Goal: Task Accomplishment & Management: Complete application form

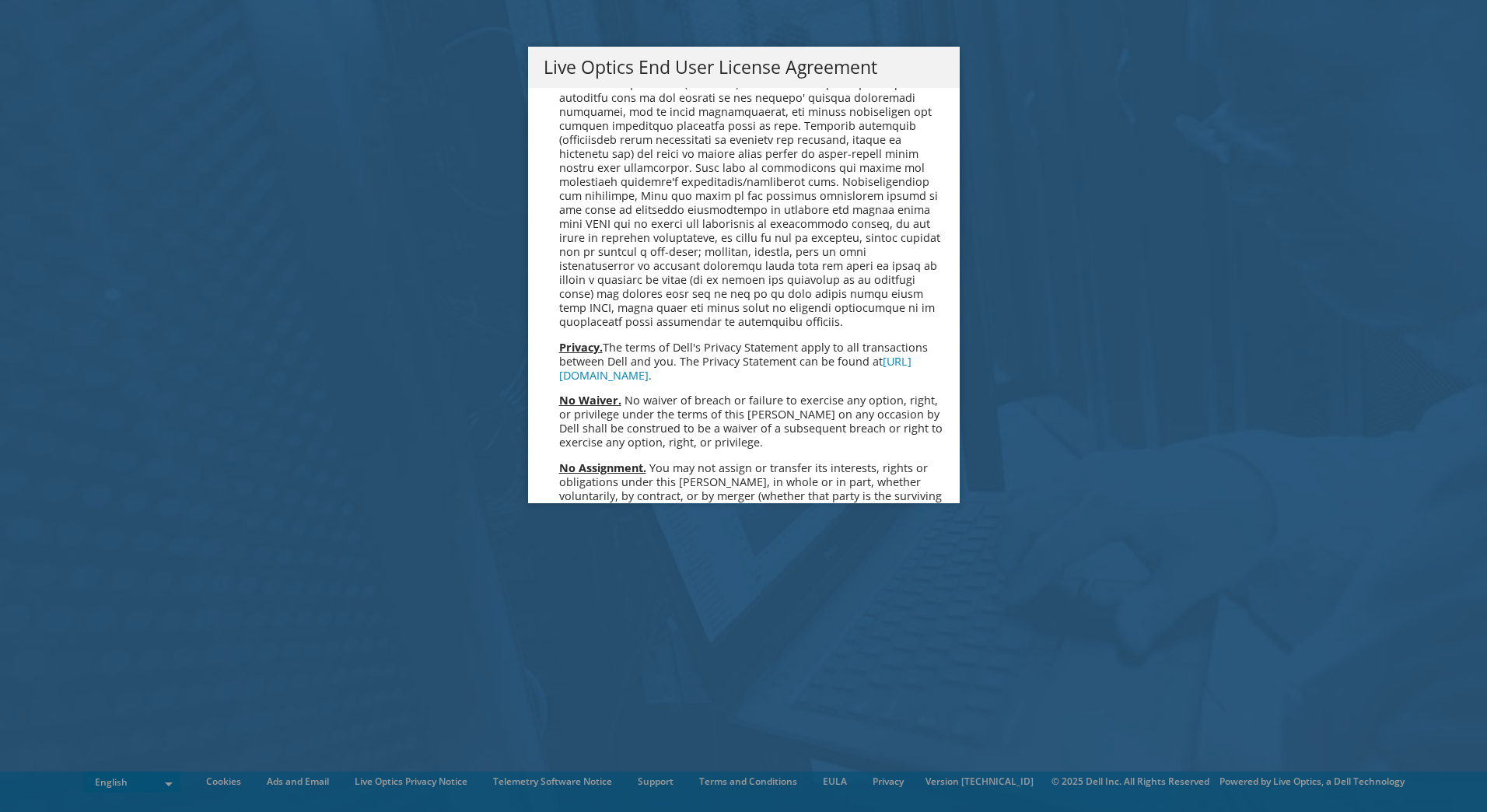
scroll to position [5882, 0]
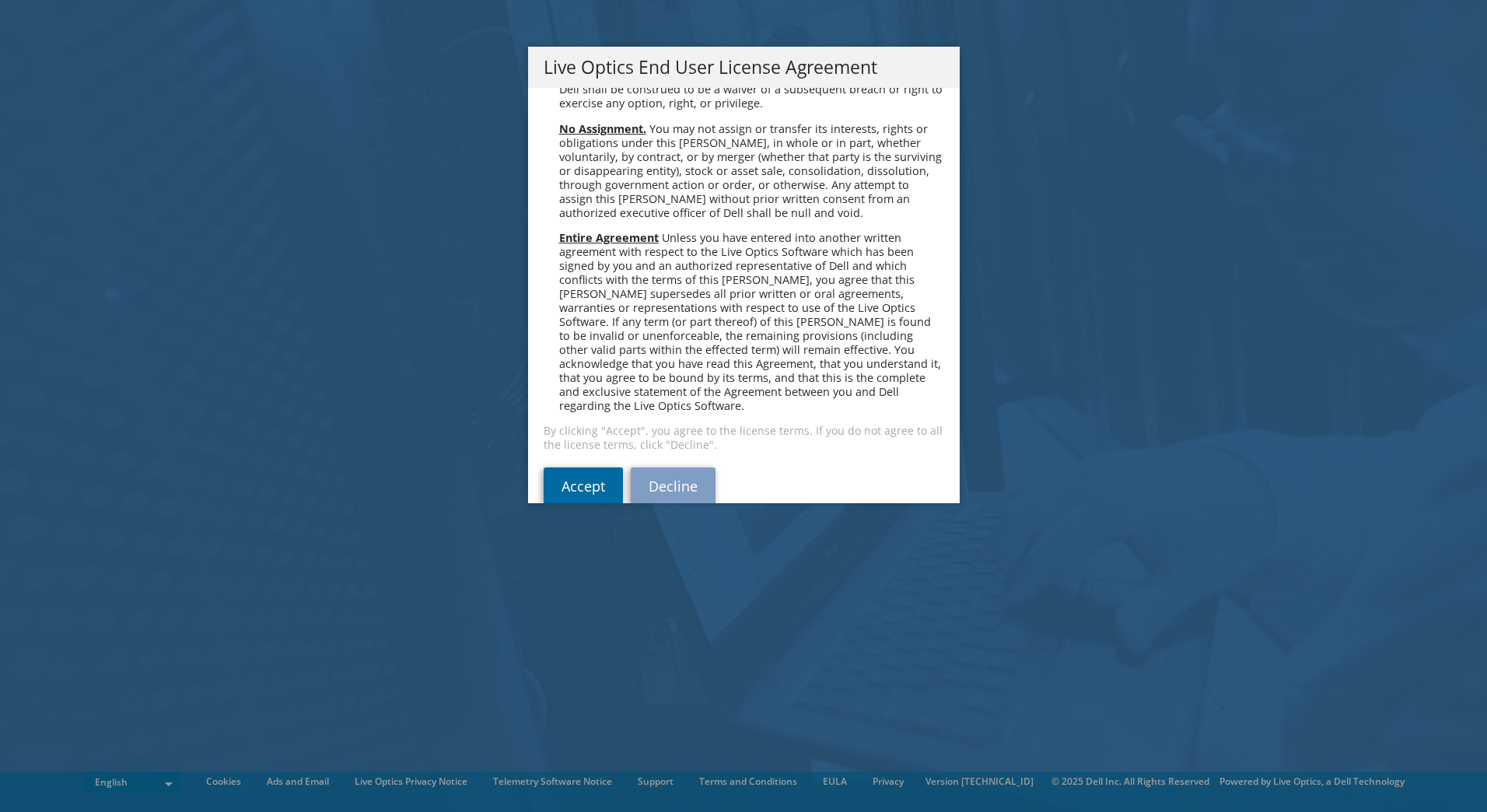
click at [571, 467] on link "Accept" at bounding box center [583, 486] width 80 height 38
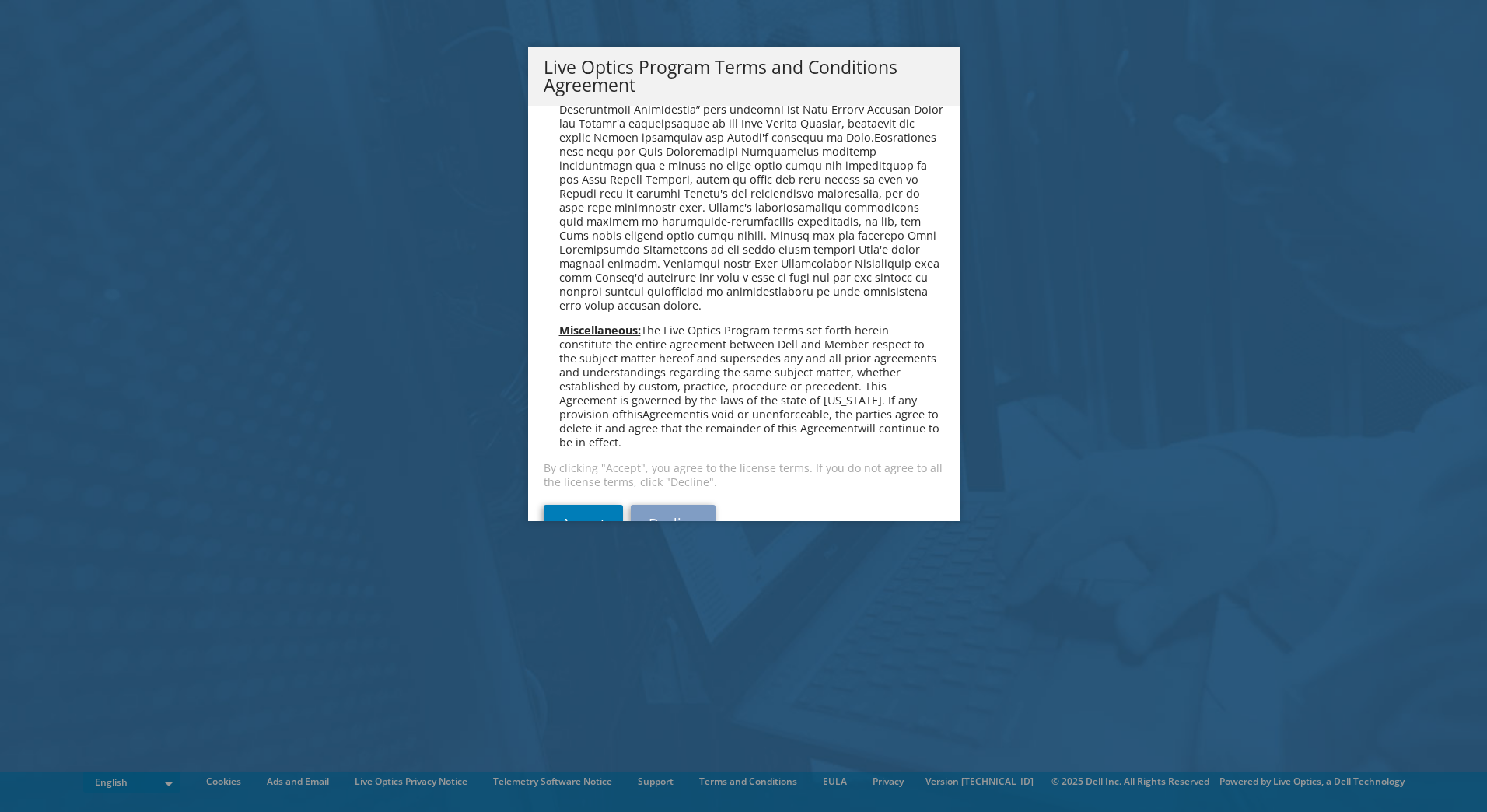
scroll to position [1114, 0]
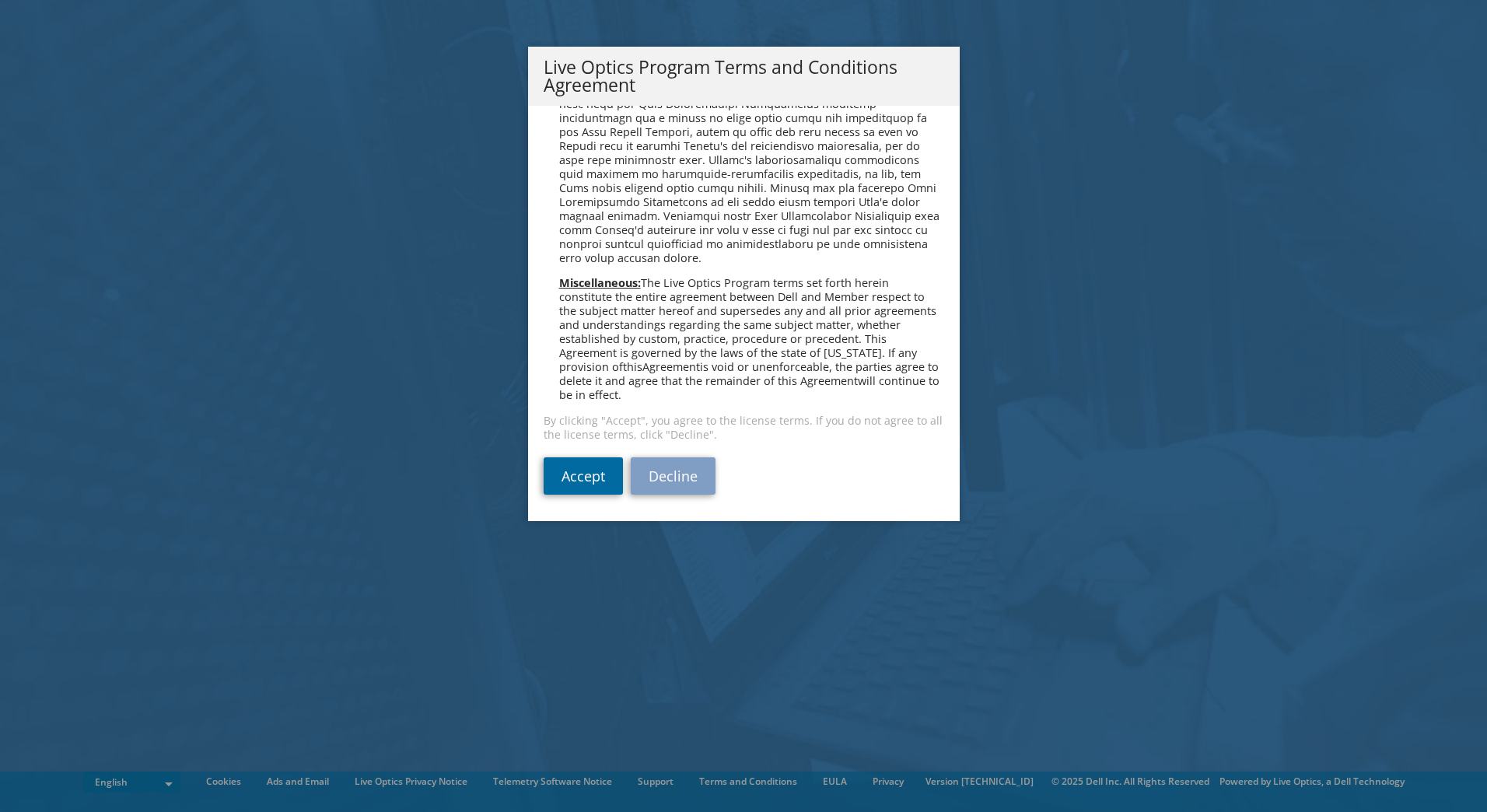
click at [544, 474] on link "Accept" at bounding box center [583, 476] width 80 height 38
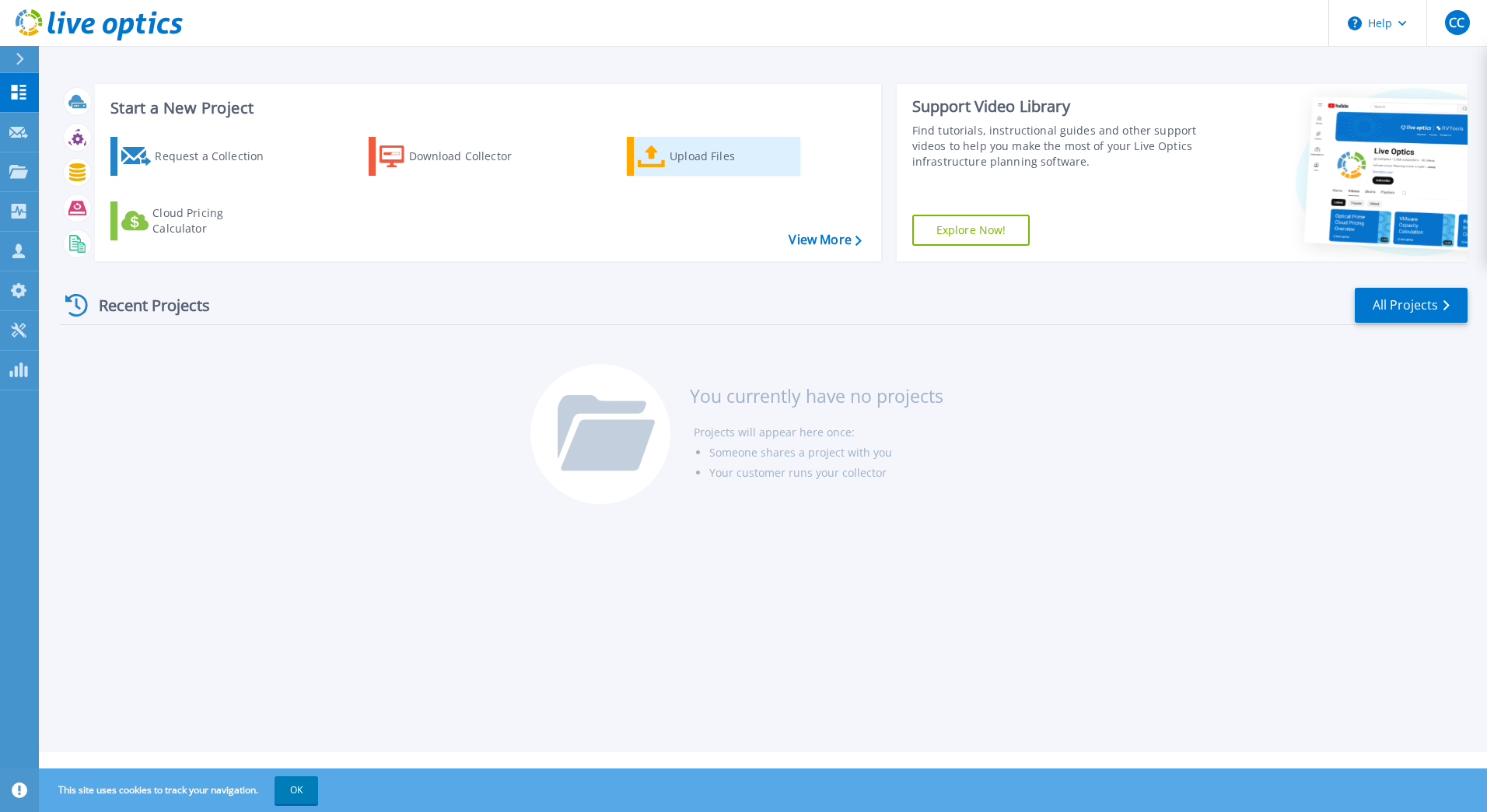
click at [635, 163] on link "Upload Files" at bounding box center [714, 156] width 174 height 39
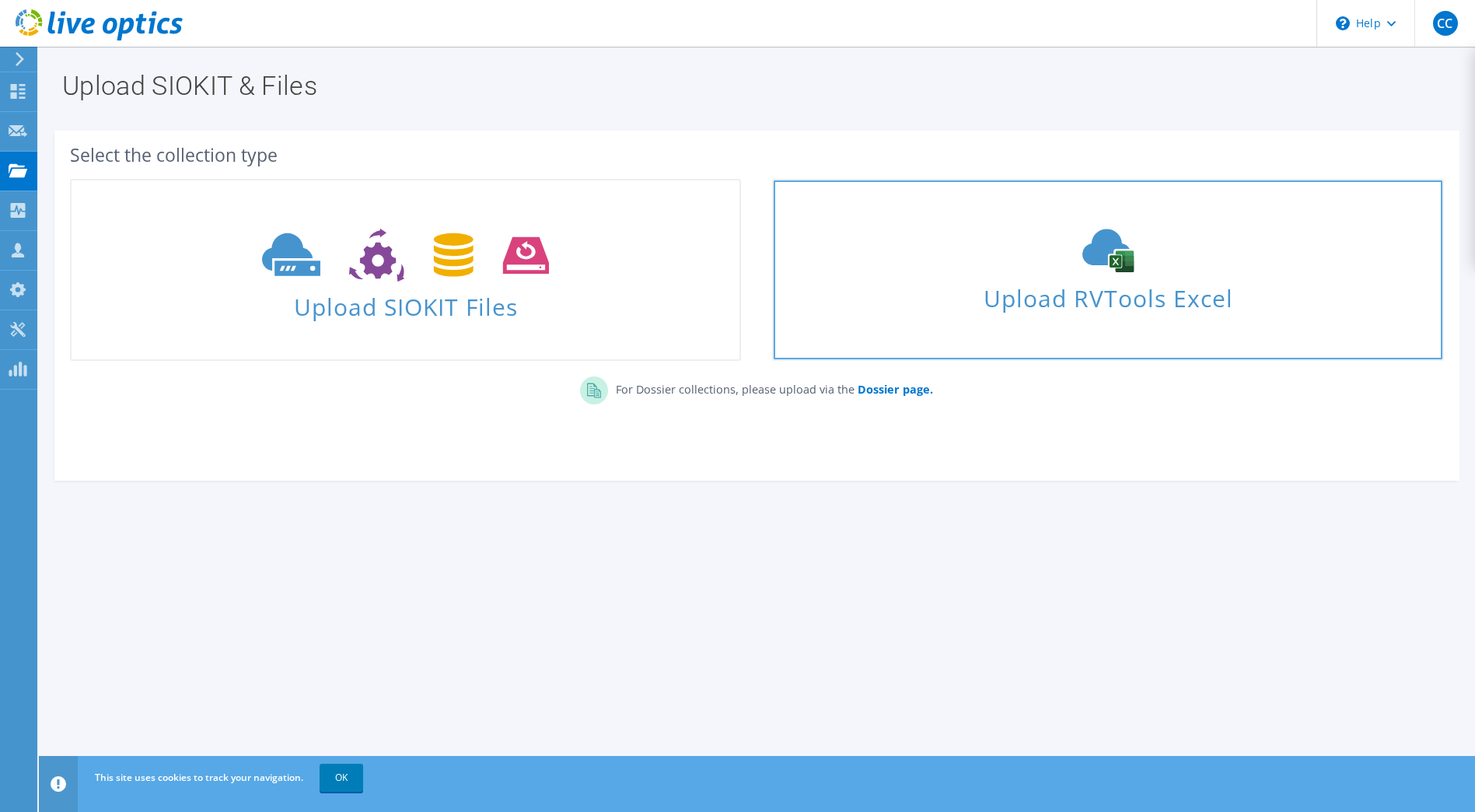
click at [1116, 277] on div "Upload RVTools Excel" at bounding box center [1108, 269] width 668 height 82
click at [1012, 259] on icon at bounding box center [1108, 250] width 234 height 44
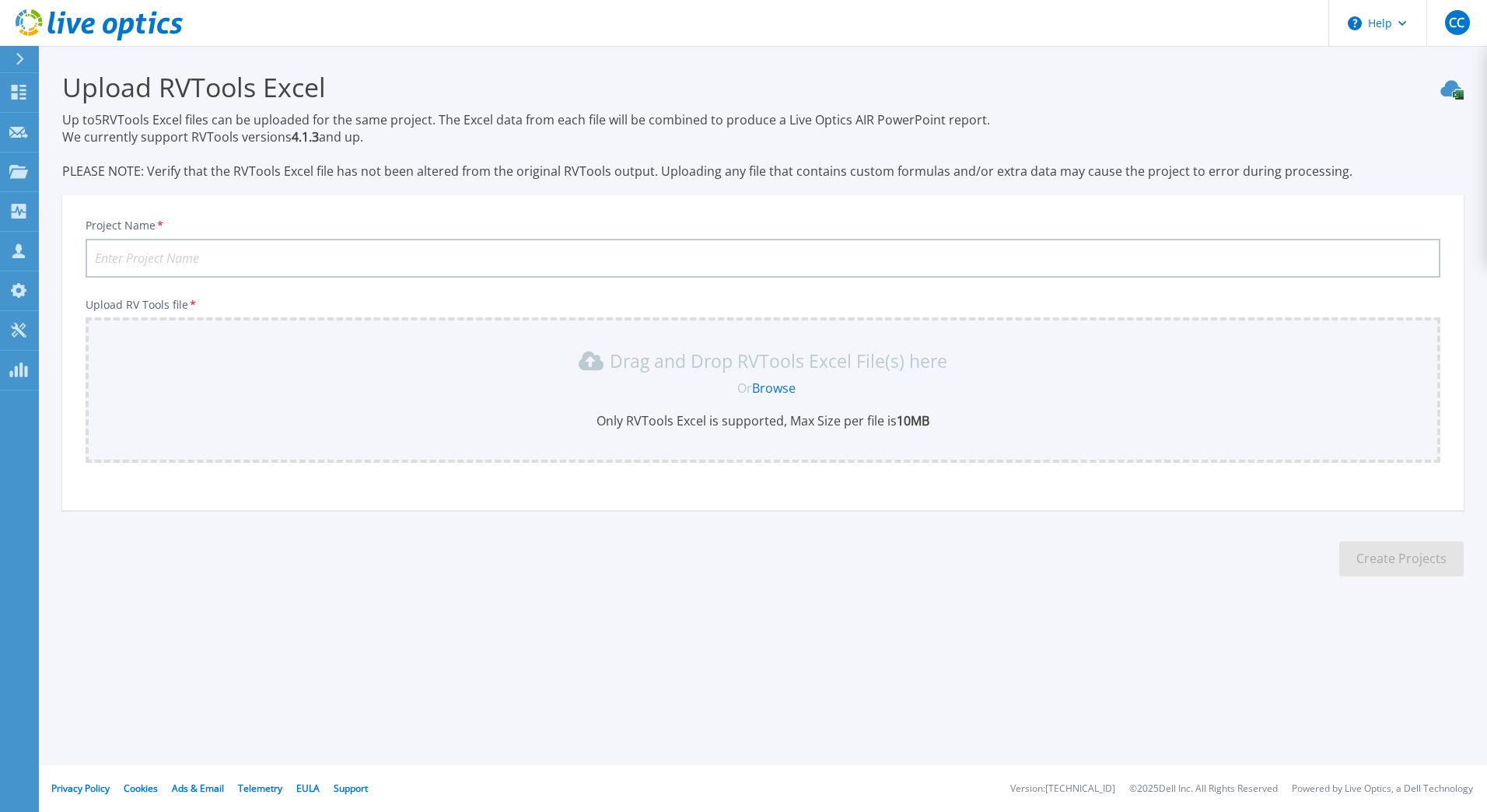
click at [145, 251] on input "Project Name *" at bounding box center [762, 257] width 1355 height 39
type input "HITEC"
click at [777, 383] on link "Browse" at bounding box center [774, 388] width 44 height 17
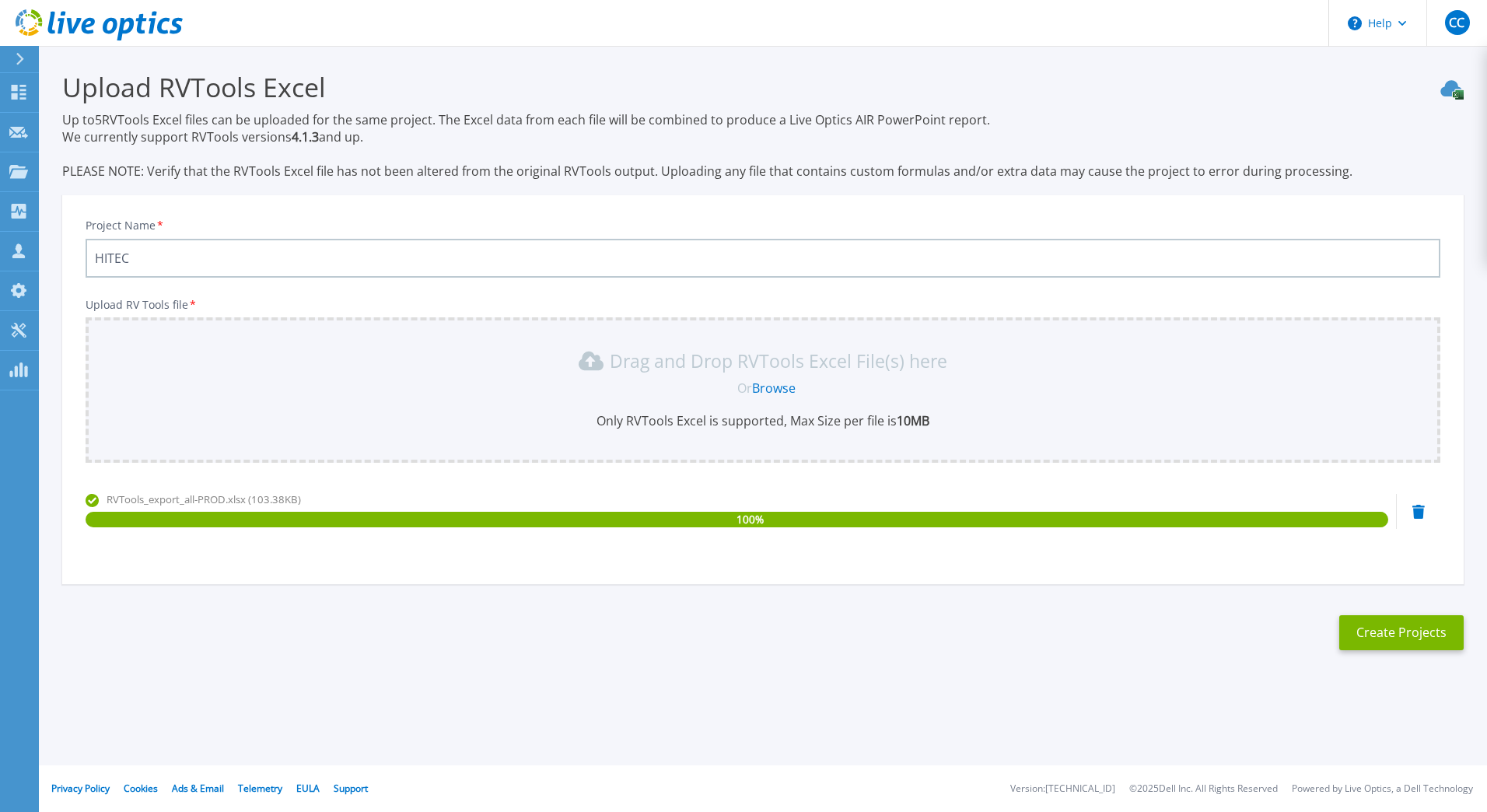
click at [568, 570] on div "Project Name * HITEC Upload RV Tools file * Drag and Drop RVTools Excel File(s)…" at bounding box center [763, 395] width 1402 height 379
click at [778, 389] on link "Browse" at bounding box center [774, 388] width 44 height 17
click at [776, 389] on link "Browse" at bounding box center [774, 388] width 44 height 17
click at [1413, 510] on icon at bounding box center [1418, 512] width 13 height 14
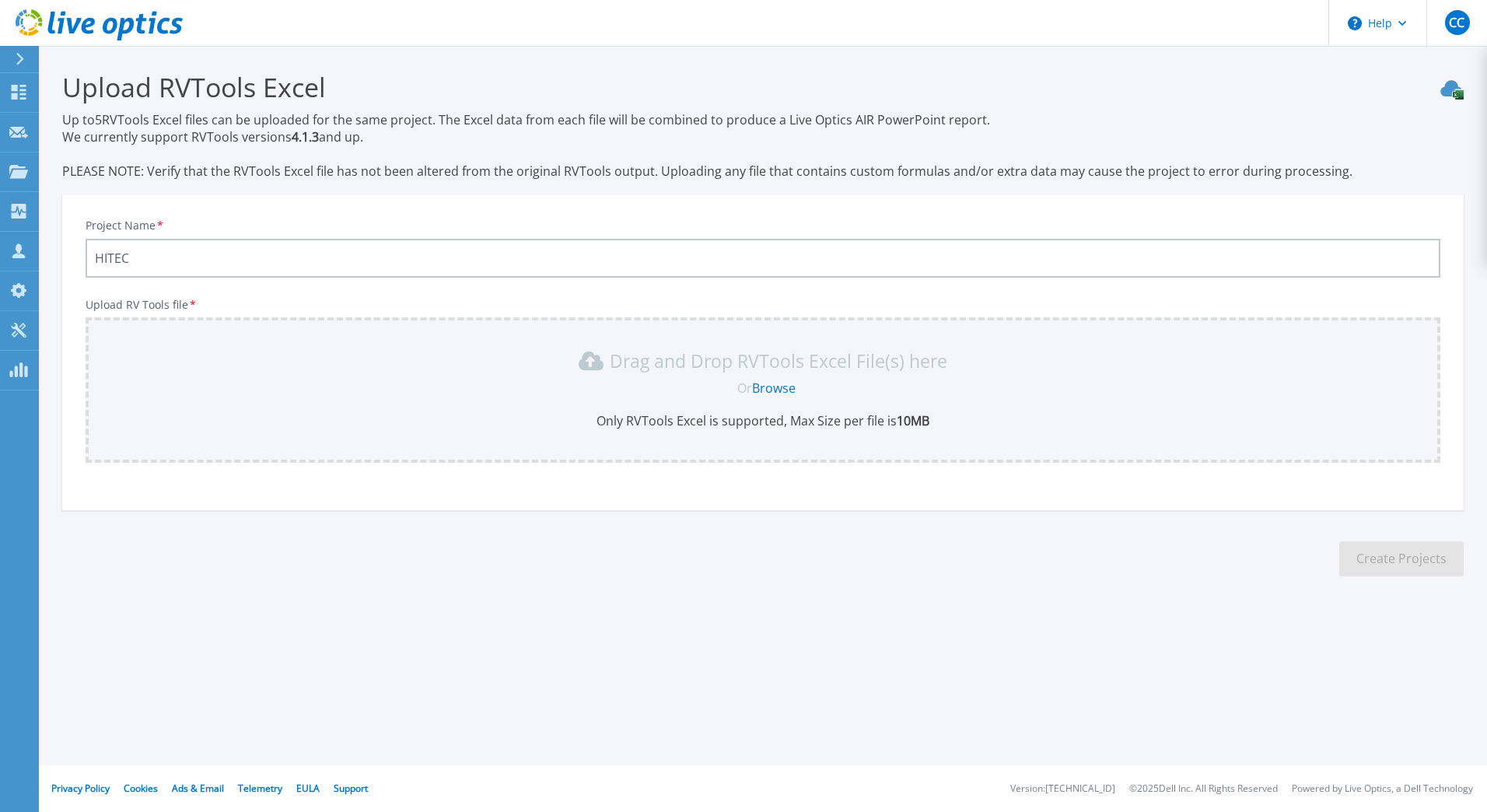
click at [761, 385] on link "Browse" at bounding box center [774, 388] width 44 height 17
click at [774, 388] on link "Browse" at bounding box center [774, 388] width 44 height 17
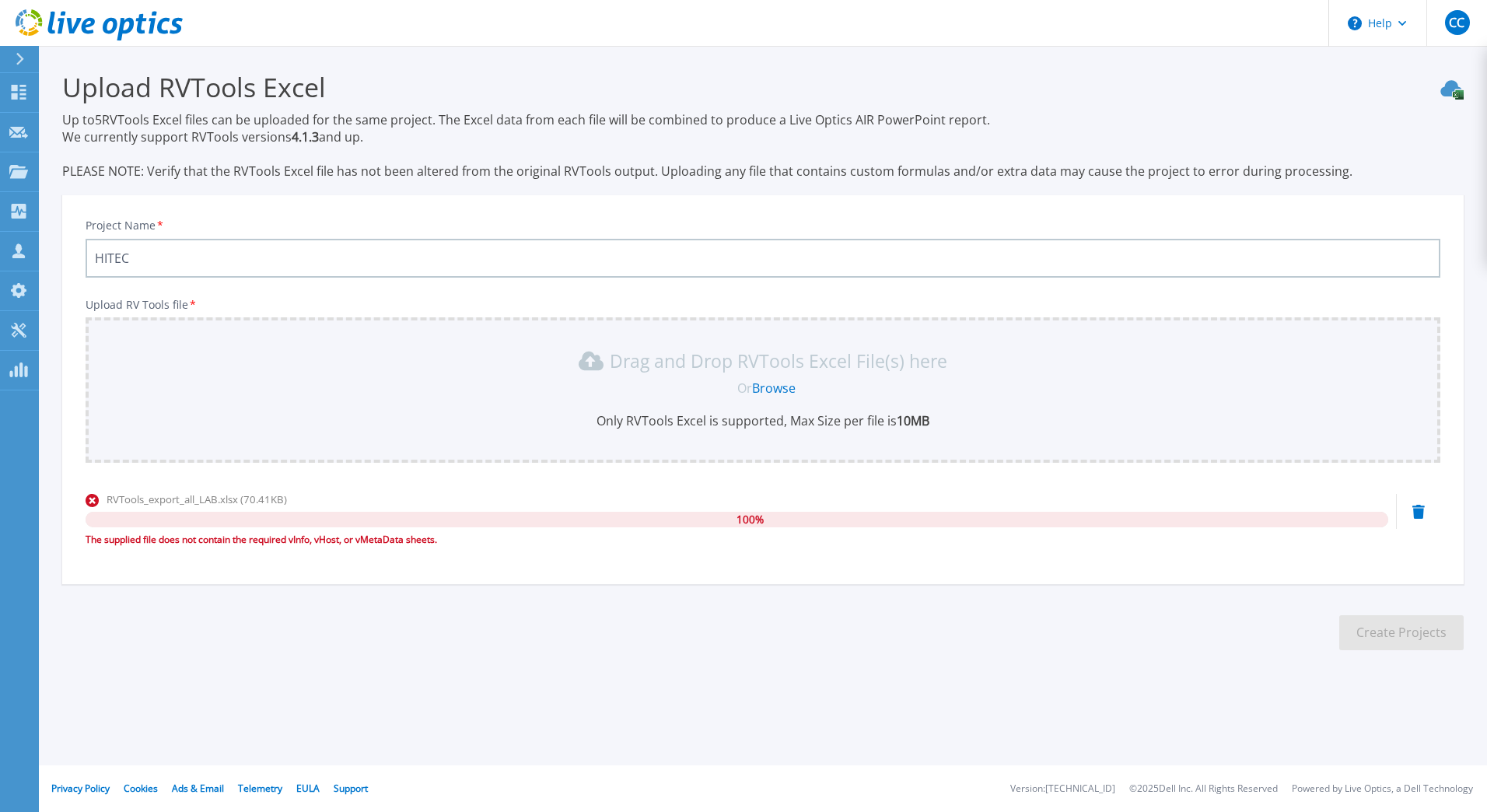
click at [766, 386] on link "Browse" at bounding box center [774, 388] width 44 height 17
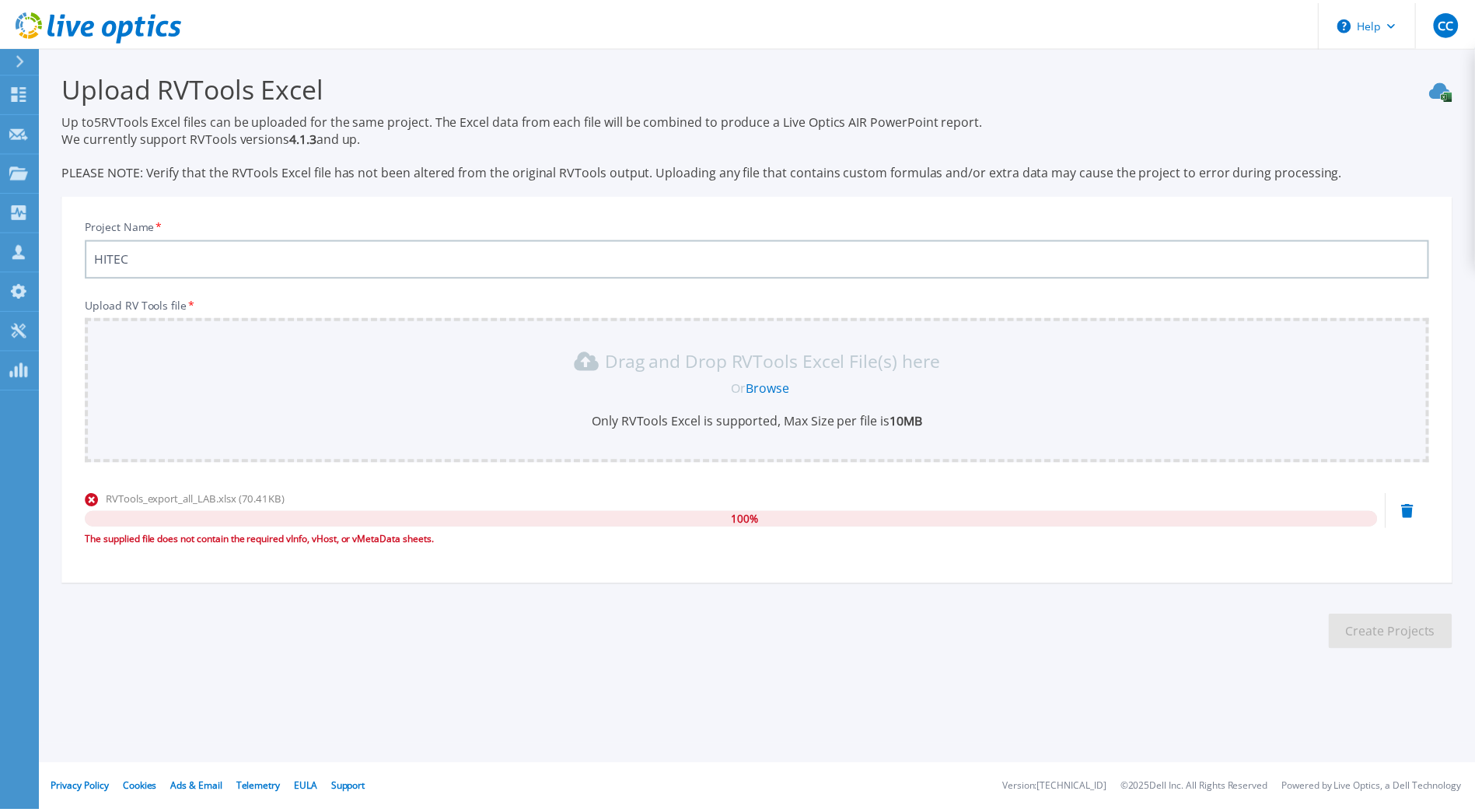
scroll to position [7, 0]
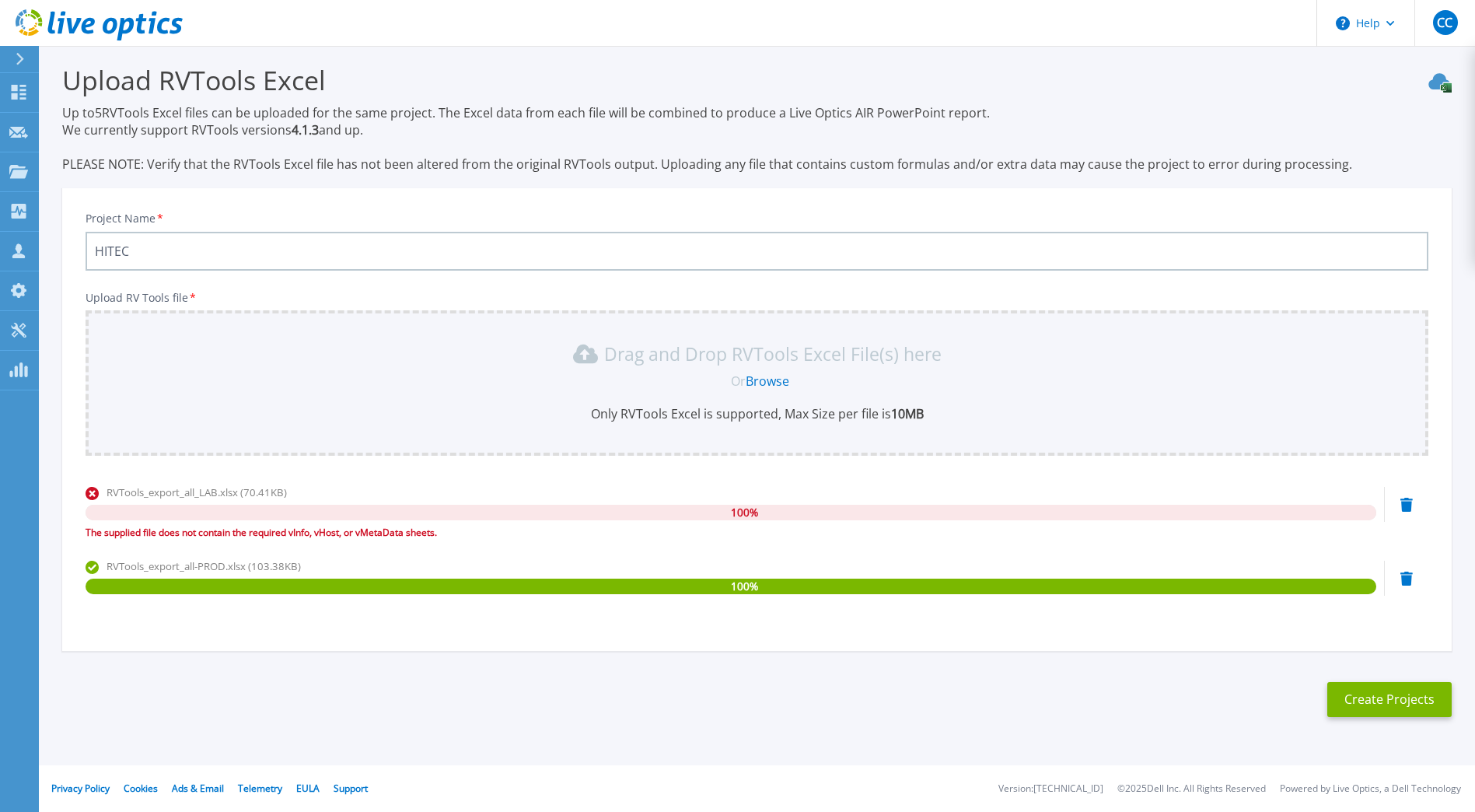
click at [1412, 502] on div "RVTools_export_all_LAB.xlsx (70.41KB) 100 % The supplied file does not contain …" at bounding box center [756, 518] width 1343 height 67
click at [1403, 501] on icon at bounding box center [1406, 505] width 13 height 14
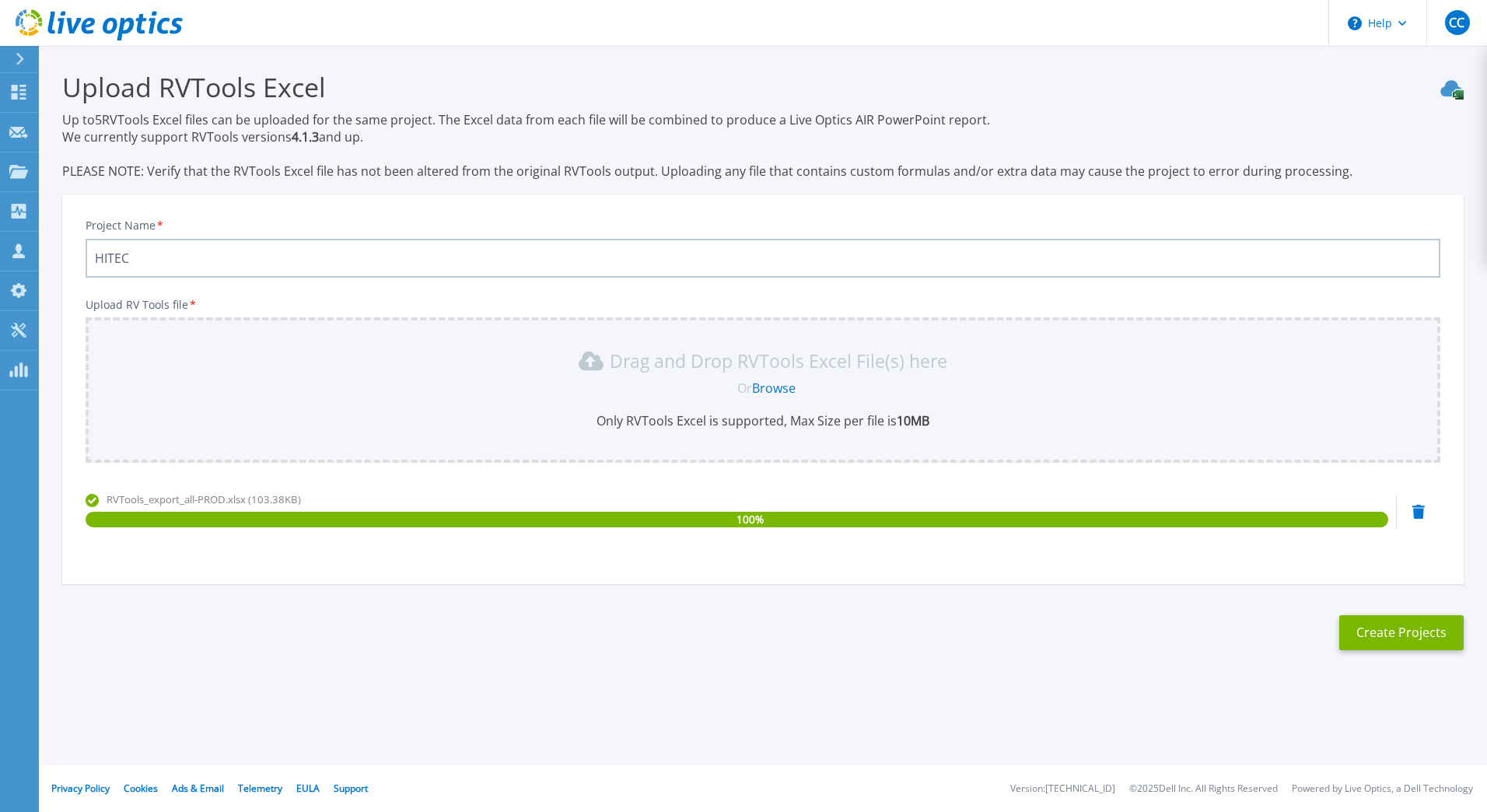
click at [784, 388] on link "Browse" at bounding box center [774, 388] width 44 height 17
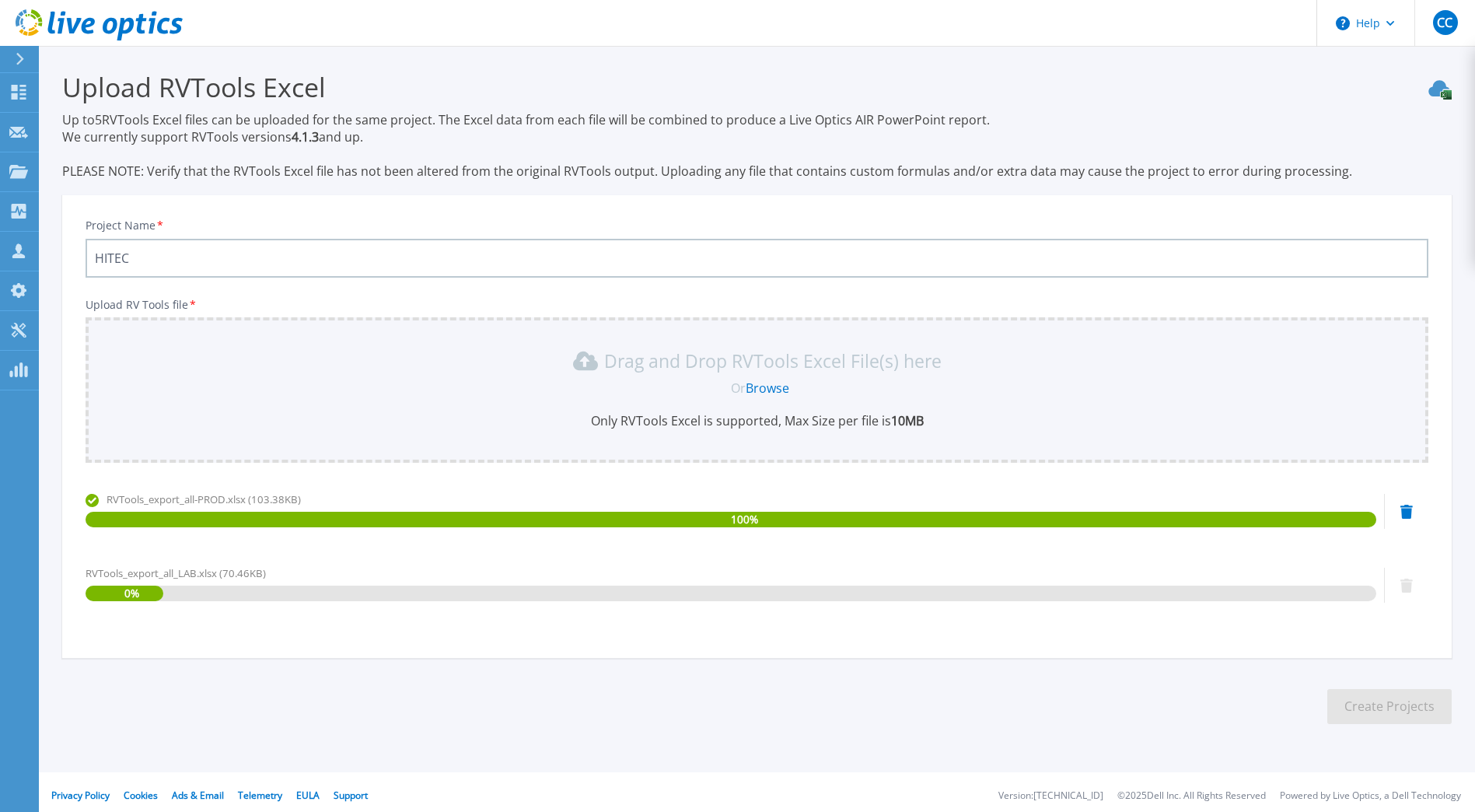
scroll to position [7, 0]
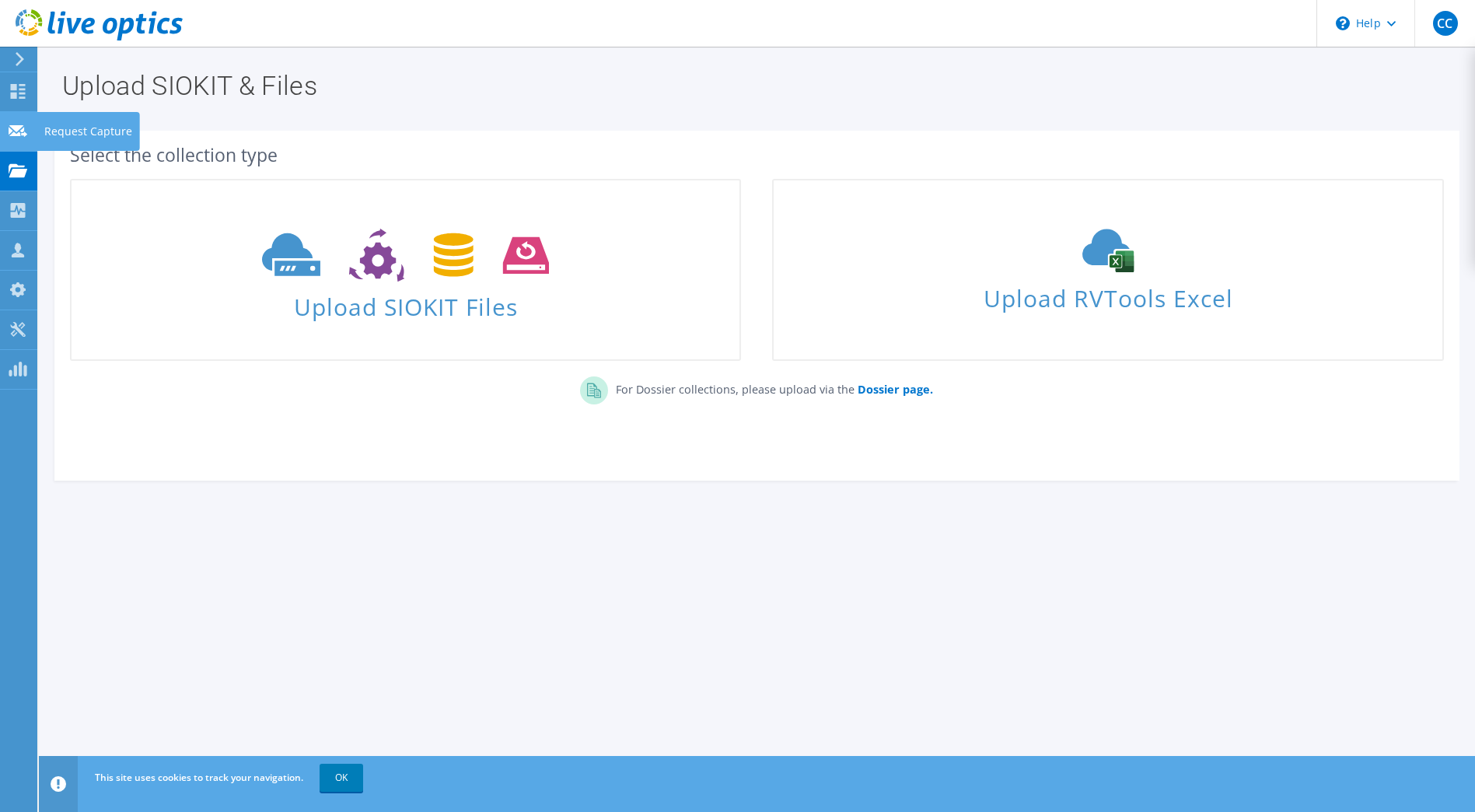
click at [16, 126] on use at bounding box center [18, 130] width 19 height 12
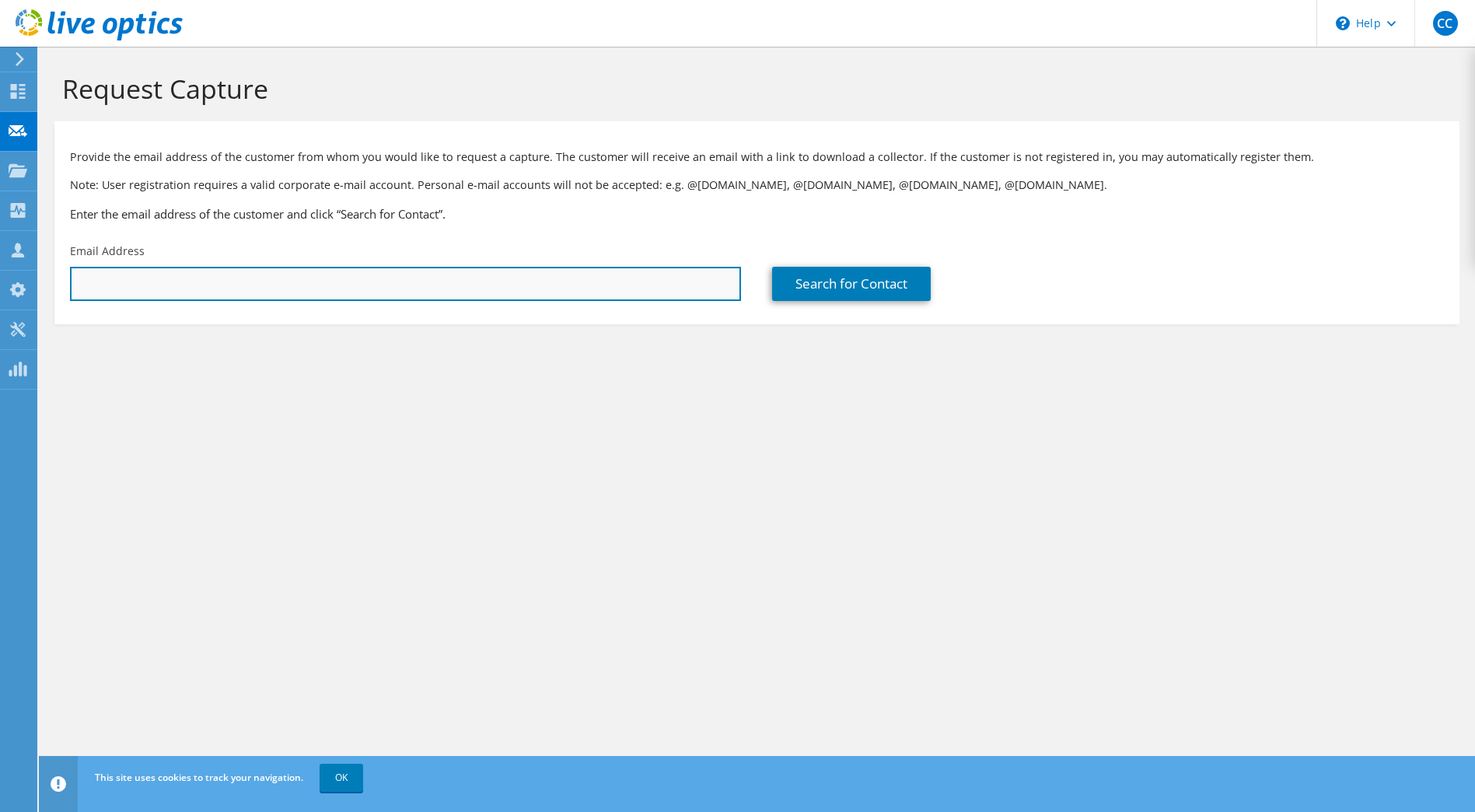
click at [342, 277] on input "text" at bounding box center [405, 283] width 671 height 34
click at [275, 293] on input "text" at bounding box center [405, 283] width 671 height 34
paste input "Raoul Thill <raoul.thill@hitec.lu>"
drag, startPoint x: 140, startPoint y: 284, endPoint x: 0, endPoint y: 279, distance: 140.1
click at [0, 279] on html "CC Partner Team Member Charbel CHAMOUN charbel.chamoun@proximus.lu Proximus NXT…" at bounding box center [738, 406] width 1475 height 812
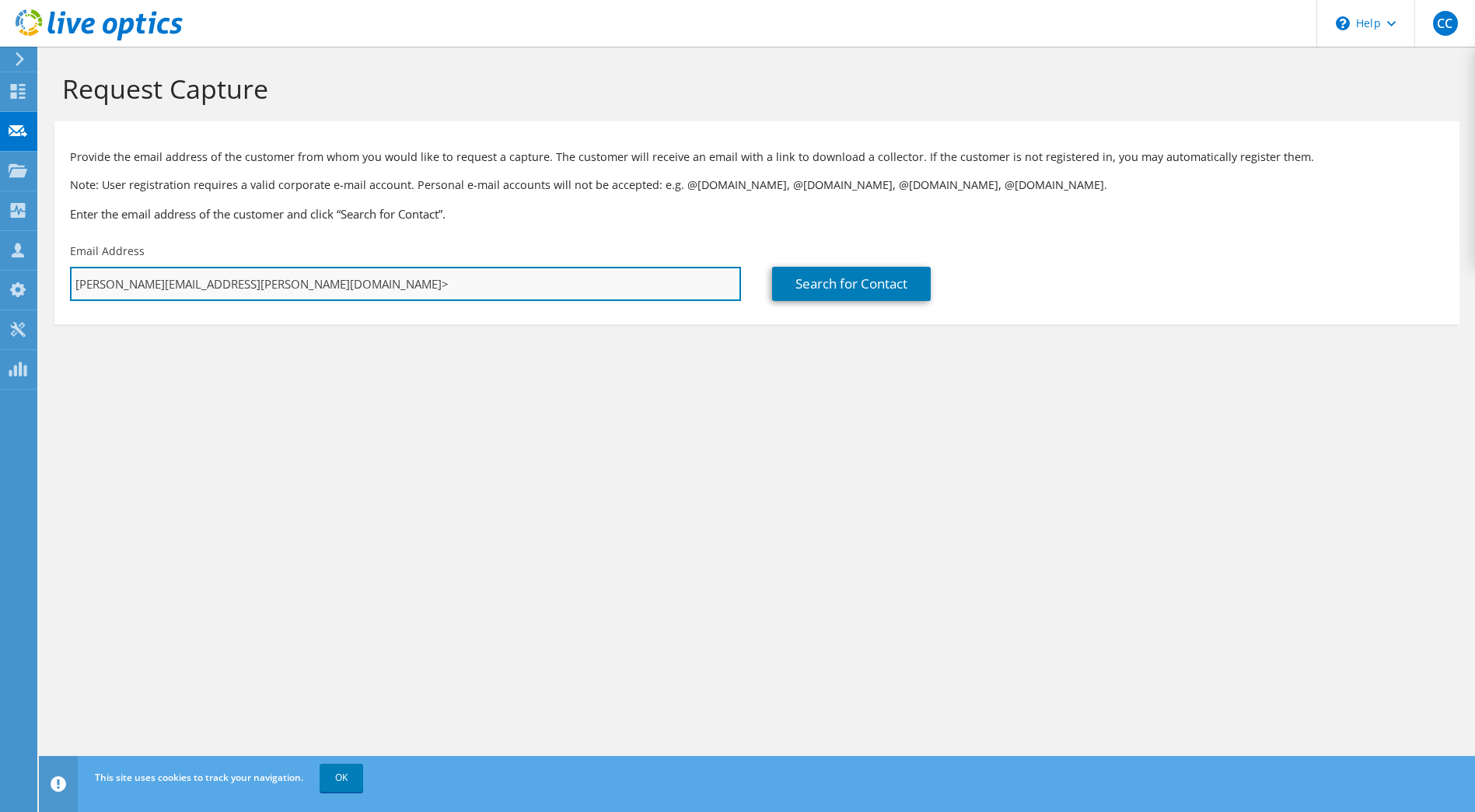
click at [276, 281] on input "raoul.thill@hitec.lu>" at bounding box center [405, 283] width 671 height 34
type input "raoul.thill@hitec.lu"
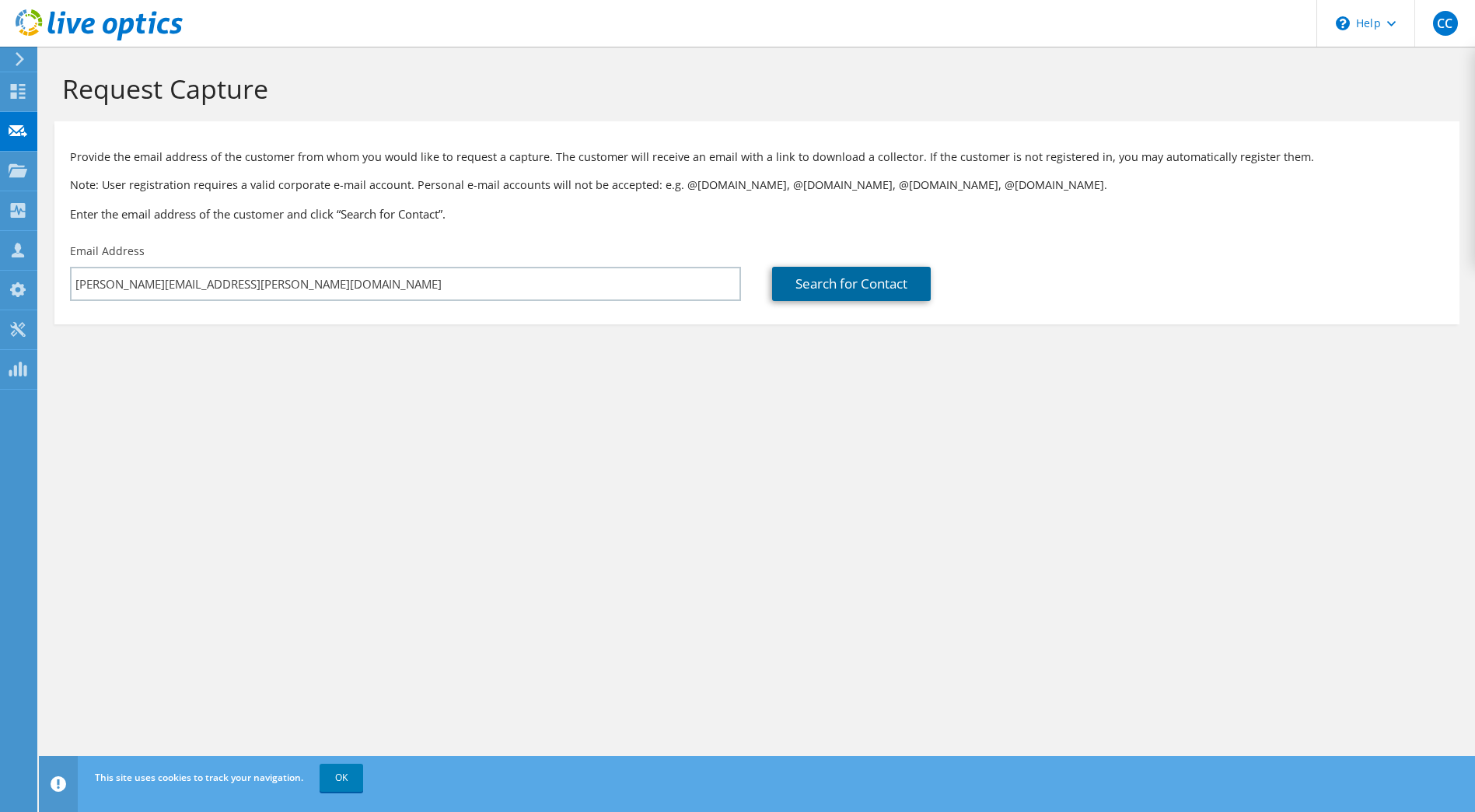
click at [876, 289] on link "Search for Contact" at bounding box center [852, 283] width 159 height 34
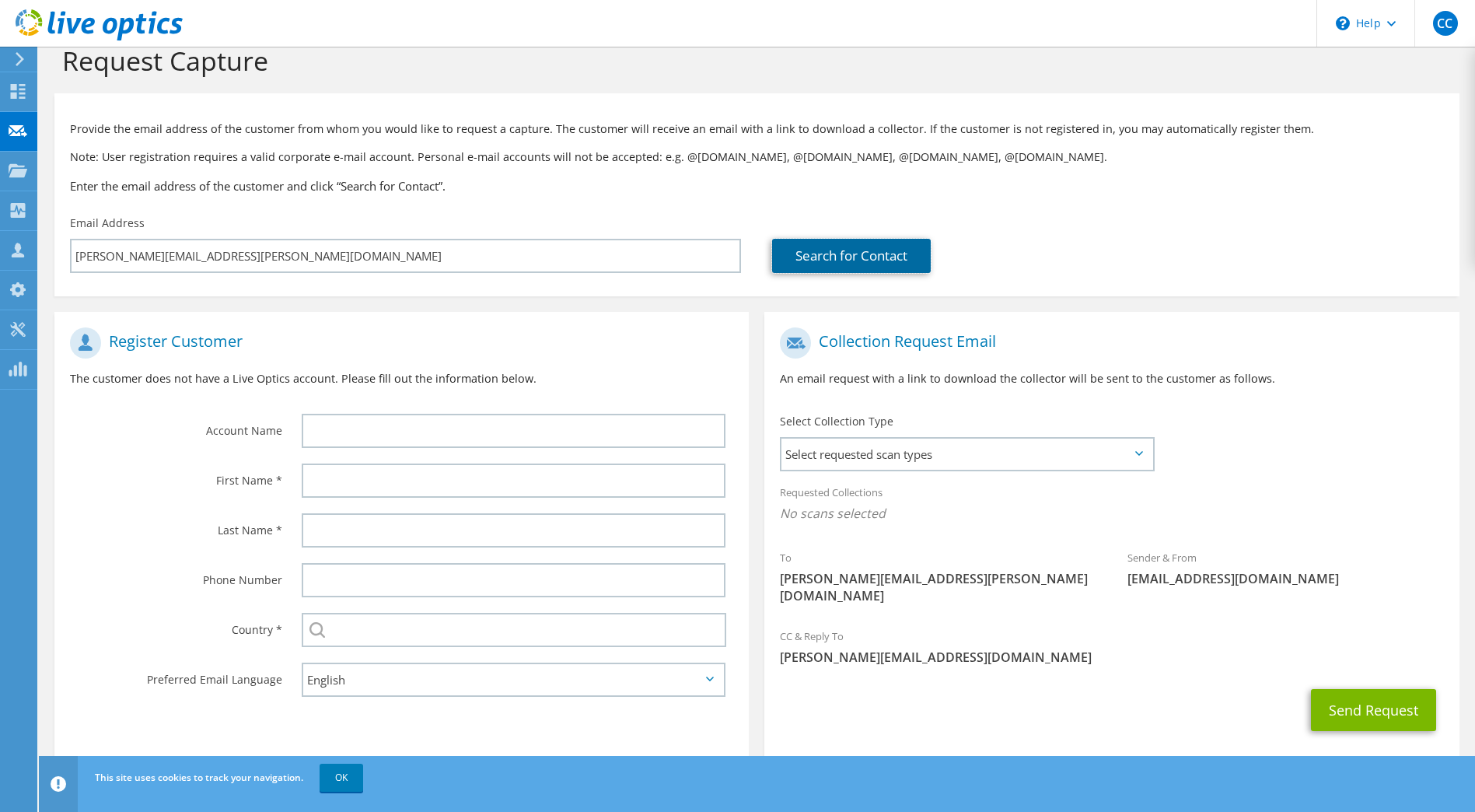
scroll to position [39, 0]
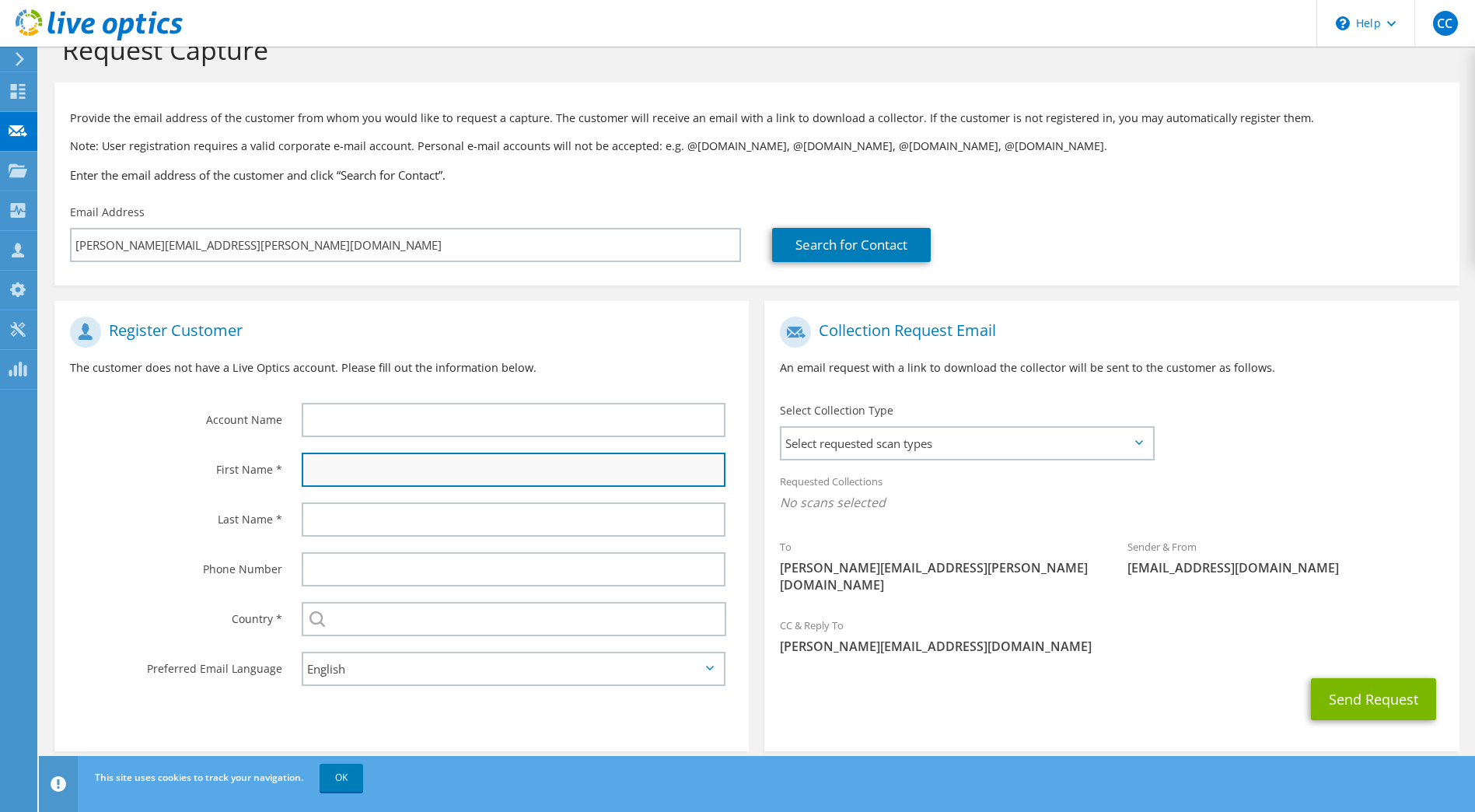
click at [364, 471] on input "text" at bounding box center [514, 469] width 424 height 34
click at [842, 443] on span "Select requested scan types" at bounding box center [966, 442] width 370 height 31
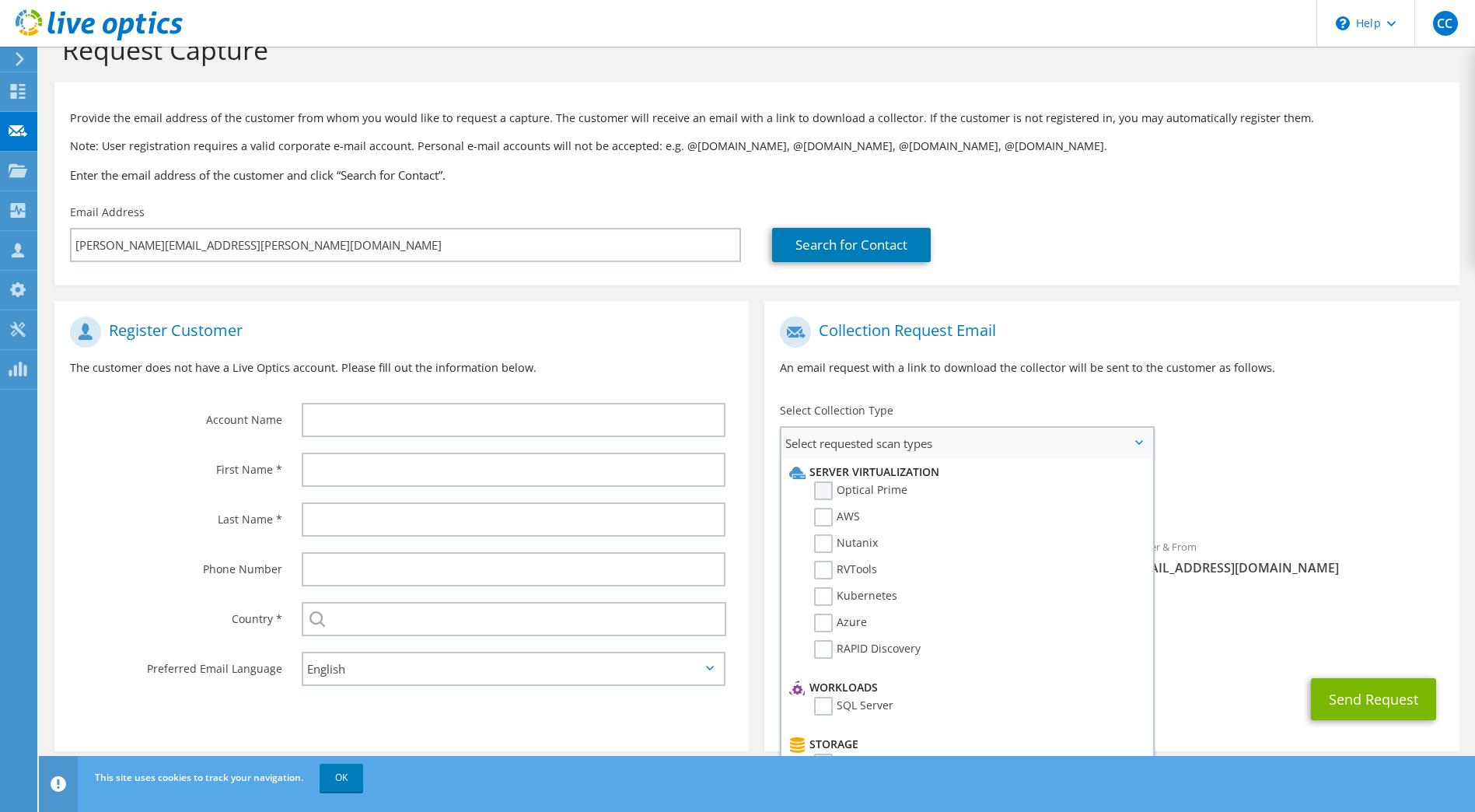
click at [823, 492] on label "Optical Prime" at bounding box center [861, 490] width 93 height 19
click at [0, 0] on input "Optical Prime" at bounding box center [0, 0] width 0 height 0
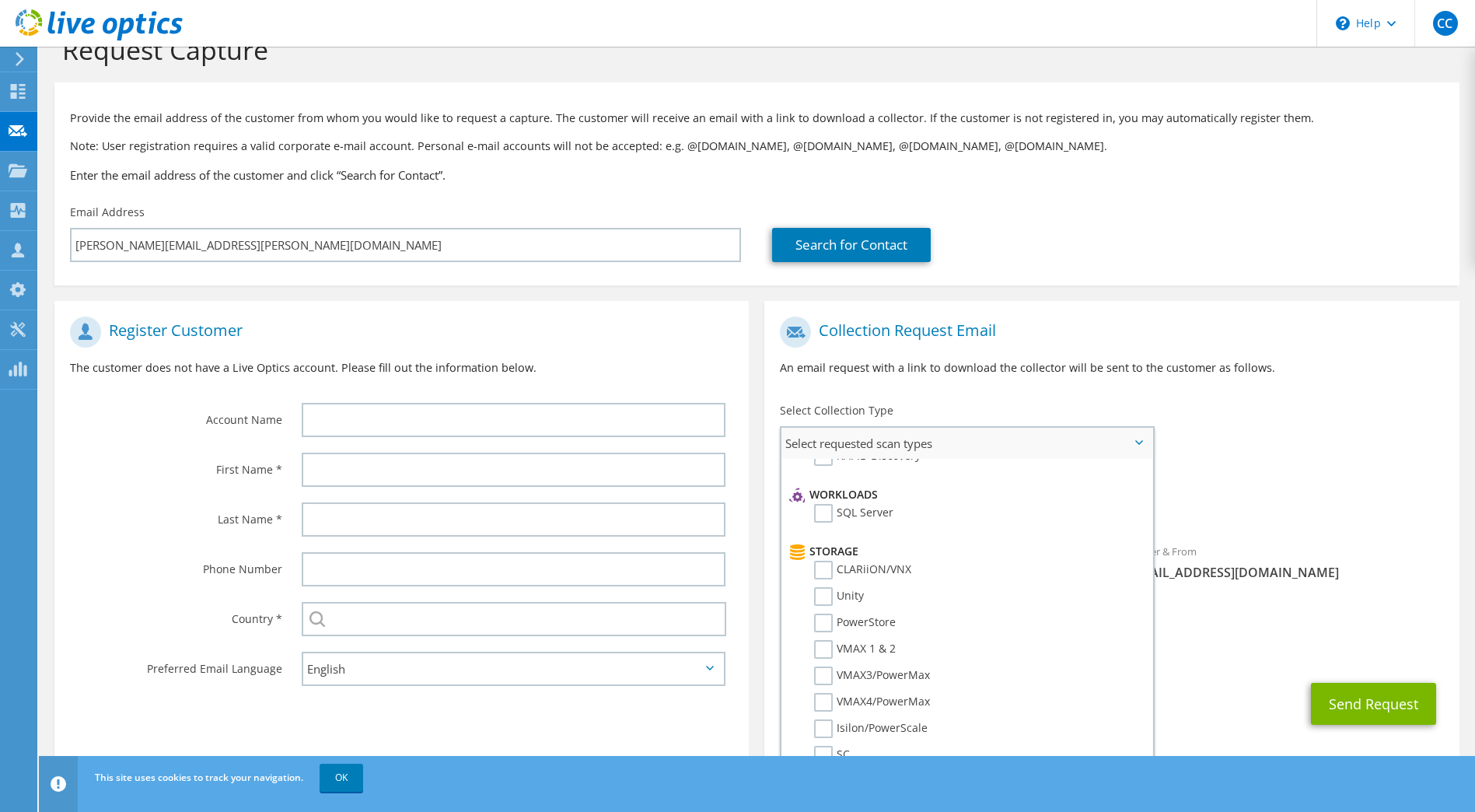
scroll to position [234, 0]
click at [1294, 480] on div "Requested Collections No scans selected Optical Prime" at bounding box center [1111, 496] width 695 height 63
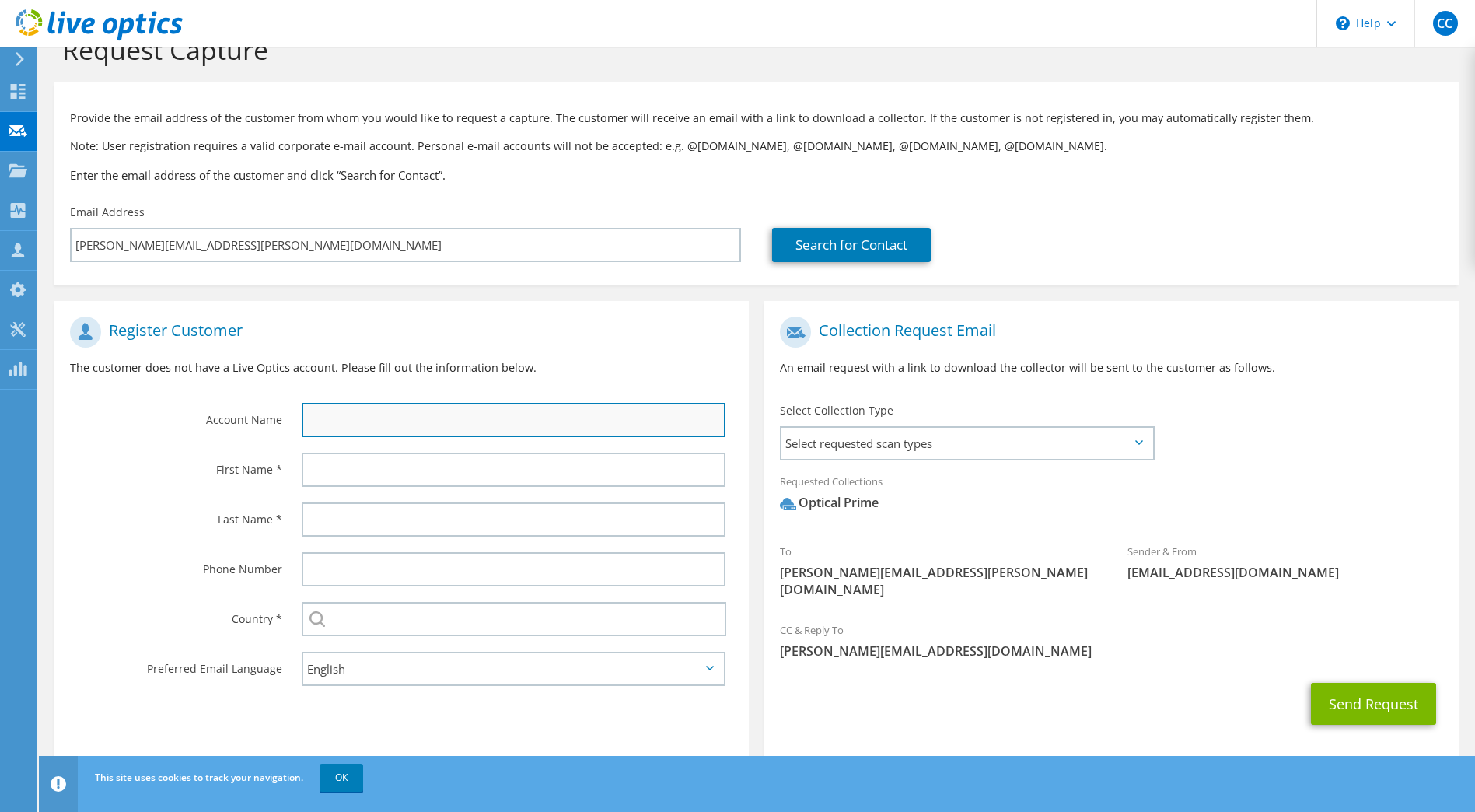
click at [360, 416] on input "text" at bounding box center [514, 419] width 424 height 34
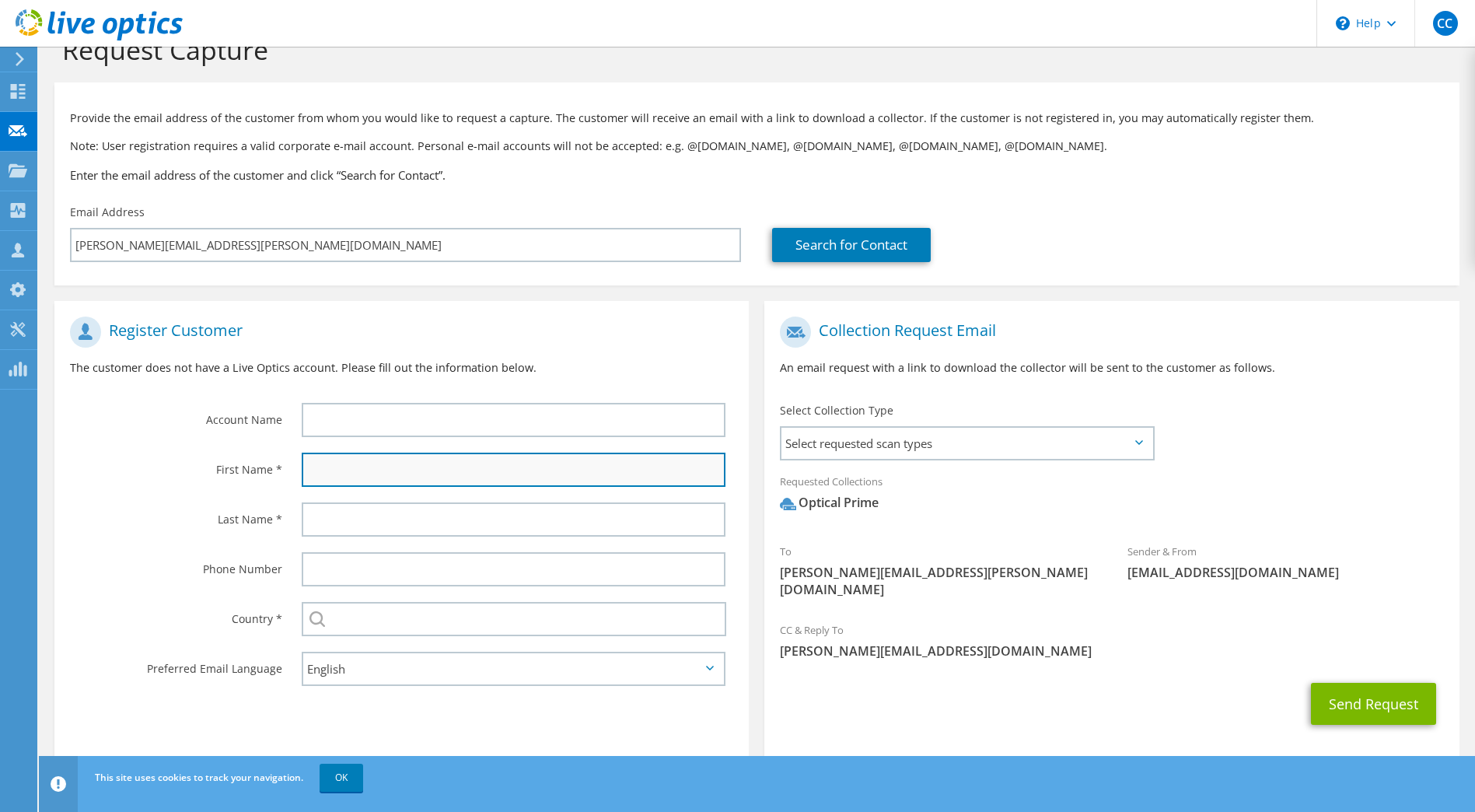
click at [323, 459] on input "text" at bounding box center [514, 469] width 424 height 34
type input "Raoul"
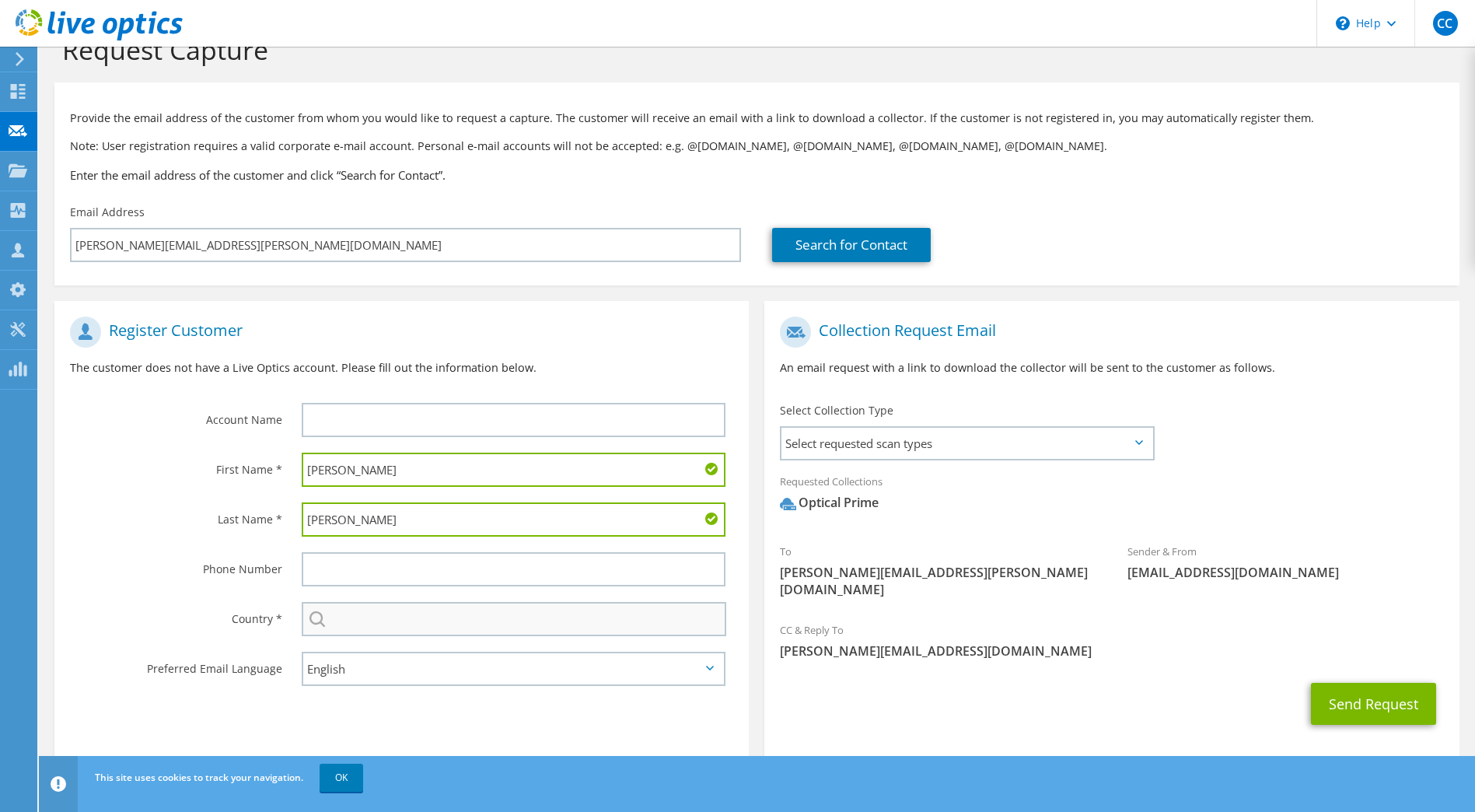
type input "Thill"
click at [415, 631] on input "text" at bounding box center [515, 619] width 425 height 34
type input "Luxembourg"
click at [115, 587] on div "Phone Number" at bounding box center [170, 568] width 232 height 49
